Goal: Information Seeking & Learning: Find specific fact

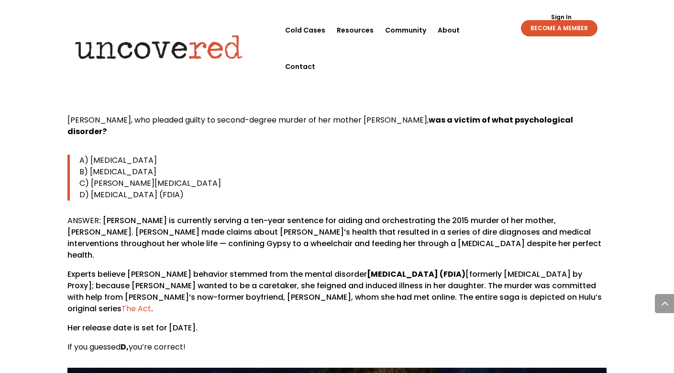
scroll to position [517, 0]
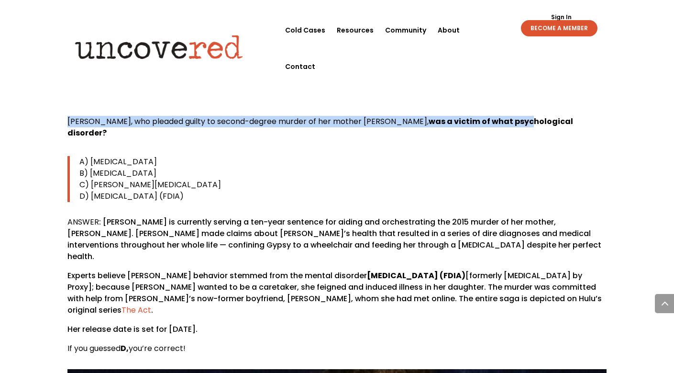
drag, startPoint x: 68, startPoint y: 121, endPoint x: 527, endPoint y: 119, distance: 458.2
click at [527, 119] on p "[PERSON_NAME], who pleaded guilty to second-degree murder of her mother [PERSON…" at bounding box center [336, 131] width 539 height 31
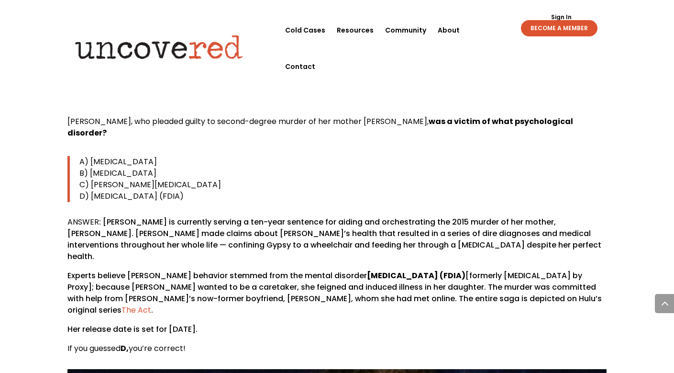
drag, startPoint x: 527, startPoint y: 119, endPoint x: 559, endPoint y: 119, distance: 32.5
click at [528, 118] on b "was a victim of what psychological disorder?" at bounding box center [320, 127] width 506 height 22
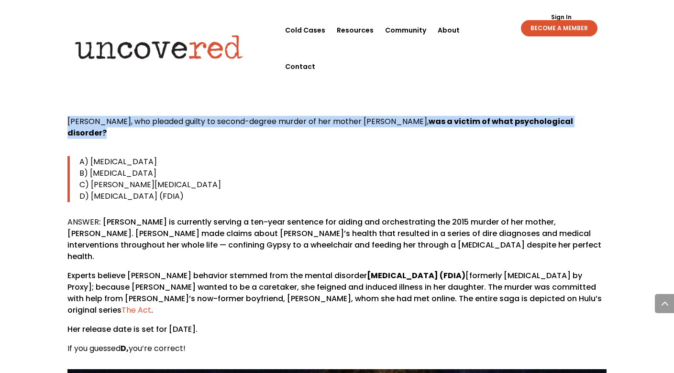
drag, startPoint x: 599, startPoint y: 122, endPoint x: 64, endPoint y: 121, distance: 534.7
click at [67, 121] on p "[PERSON_NAME], who pleaded guilty to second-degree murder of her mother [PERSON…" at bounding box center [336, 131] width 539 height 31
copy p "[PERSON_NAME], who pleaded guilty to second-degree murder of her mother [PERSON…"
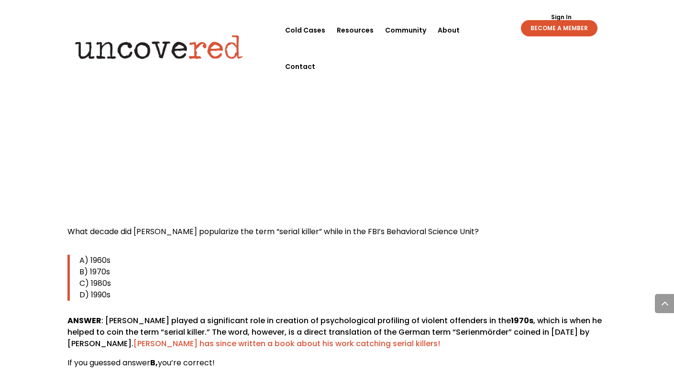
scroll to position [2134, 0]
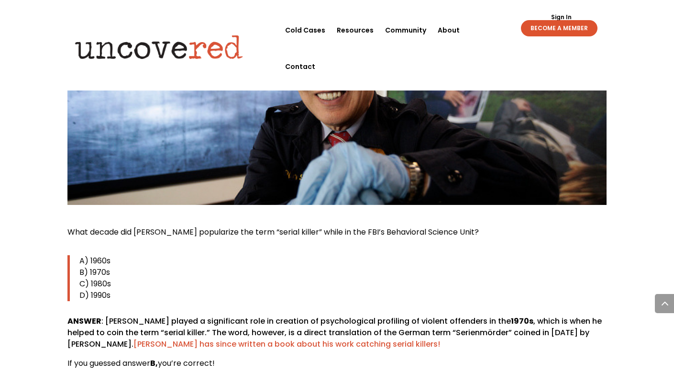
click at [74, 226] on span "What decade did [PERSON_NAME] popularize the term “serial killer” while in the …" at bounding box center [272, 231] width 411 height 11
drag, startPoint x: 67, startPoint y: 187, endPoint x: 477, endPoint y: 192, distance: 409.4
click at [477, 226] on p "What decade did [PERSON_NAME] popularize the term “serial killer” while in the …" at bounding box center [336, 235] width 539 height 19
copy span "What decade did [PERSON_NAME] popularize the term “serial killer” while in the …"
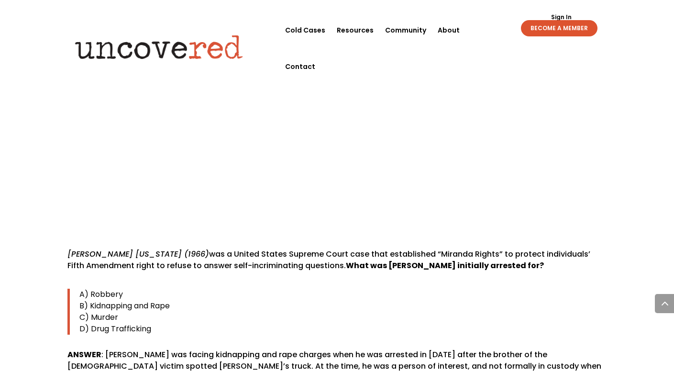
scroll to position [2863, 0]
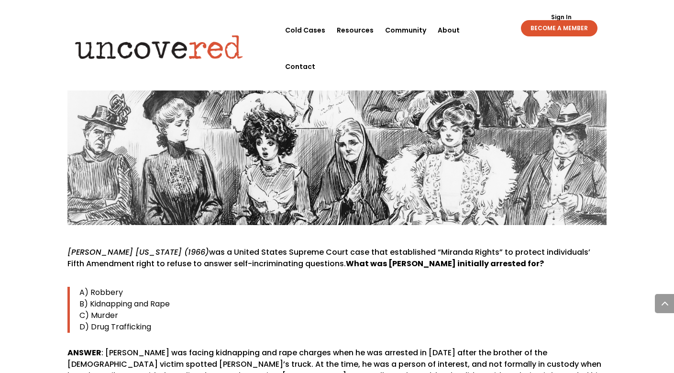
drag, startPoint x: 69, startPoint y: 206, endPoint x: 493, endPoint y: 223, distance: 424.6
click at [493, 246] on p "[PERSON_NAME] [US_STATE] (1966) was a United States Supreme Court case that est…" at bounding box center [336, 261] width 539 height 31
copy p "[PERSON_NAME] [US_STATE] (1966) was a United States Supreme Court case that est…"
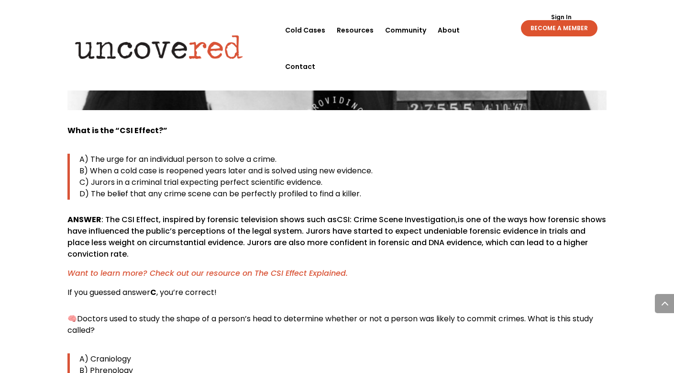
scroll to position [3381, 0]
click at [451, 214] on p "ANSWER : The CSI Effect, inspired by forensic television shows such as CSI: Cri…" at bounding box center [336, 241] width 539 height 54
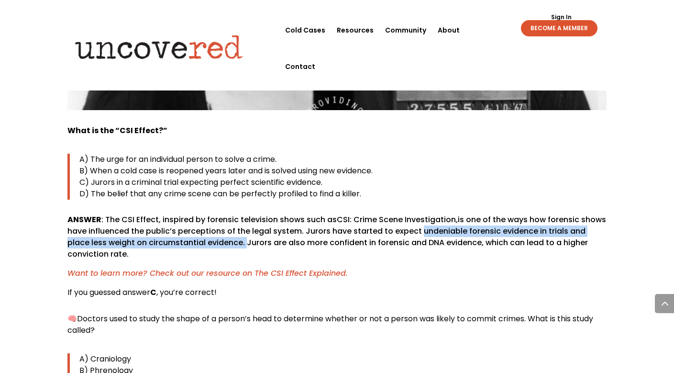
drag, startPoint x: 418, startPoint y: 186, endPoint x: 222, endPoint y: 196, distance: 196.4
click at [222, 214] on p "ANSWER : The CSI Effect, inspired by forensic television shows such as CSI: Cri…" at bounding box center [336, 241] width 539 height 54
copy p "undeniable forensic evidence in trials and place less weight on circumstantial …"
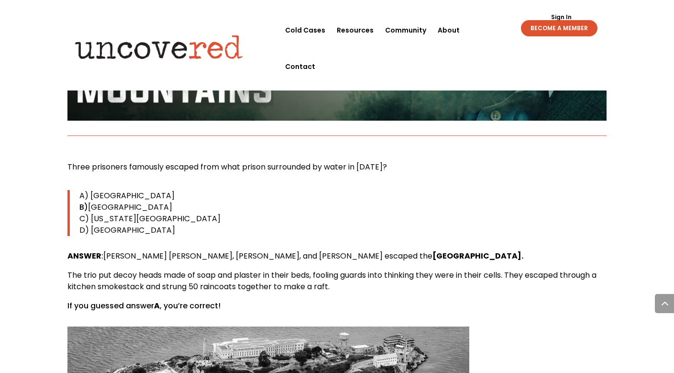
scroll to position [6604, 0]
